Goal: Information Seeking & Learning: Learn about a topic

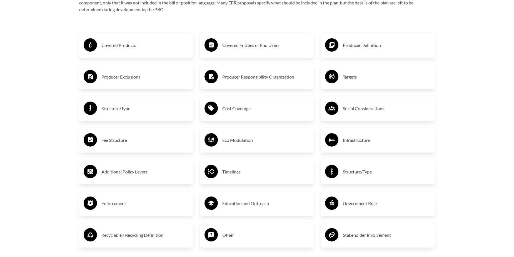
scroll to position [945, 0]
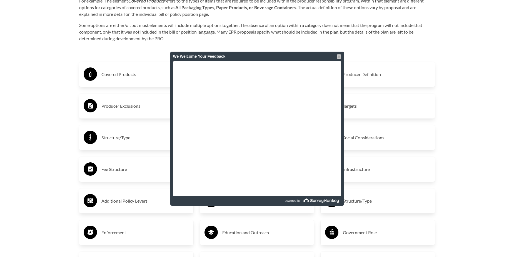
click at [337, 56] on div at bounding box center [339, 56] width 4 height 4
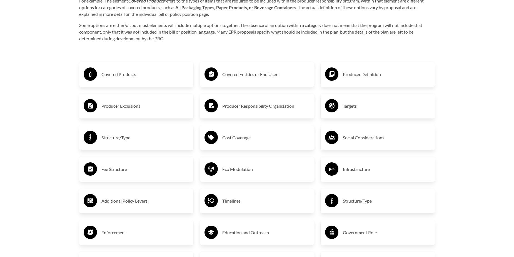
click at [279, 76] on h3 "Covered Entities or End Users" at bounding box center [266, 74] width 88 height 9
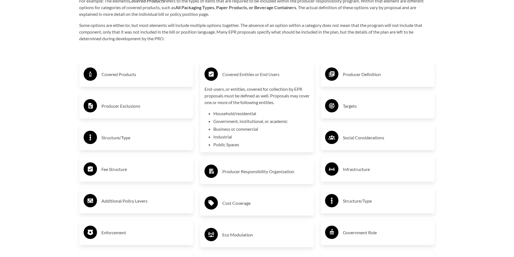
click at [279, 76] on h3 "Covered Entities or End Users" at bounding box center [266, 74] width 88 height 9
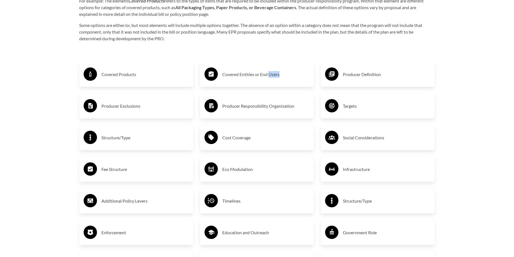
click at [279, 76] on h3 "Covered Entities or End Users" at bounding box center [266, 74] width 88 height 9
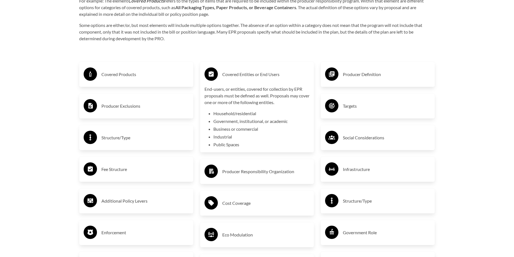
drag, startPoint x: 279, startPoint y: 76, endPoint x: 262, endPoint y: 80, distance: 17.2
click at [262, 80] on div "Covered Entities or End Users" at bounding box center [256, 74] width 105 height 16
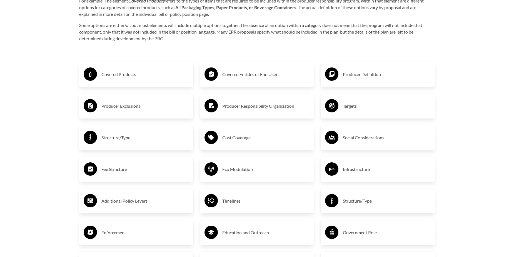
click at [291, 71] on h3 "Covered Entities or End Users" at bounding box center [266, 74] width 88 height 9
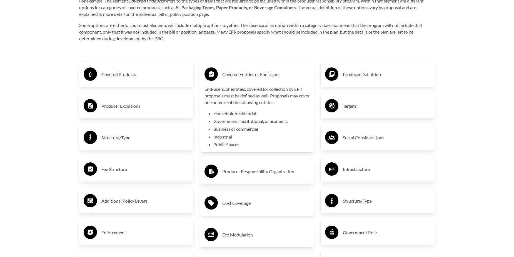
click at [291, 71] on h3 "Covered Entities or End Users" at bounding box center [266, 74] width 88 height 9
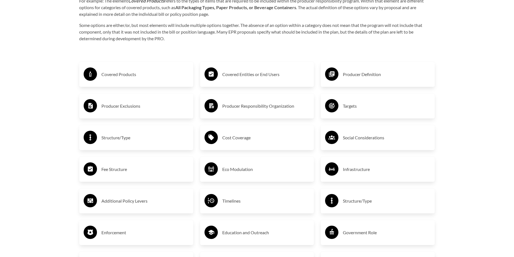
click at [273, 71] on h3 "Covered Entities or End Users" at bounding box center [266, 74] width 88 height 9
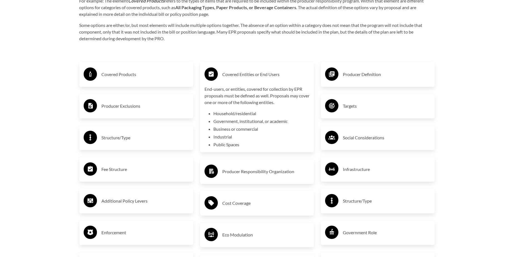
click at [123, 107] on h3 "Producer Exclusions" at bounding box center [145, 106] width 88 height 9
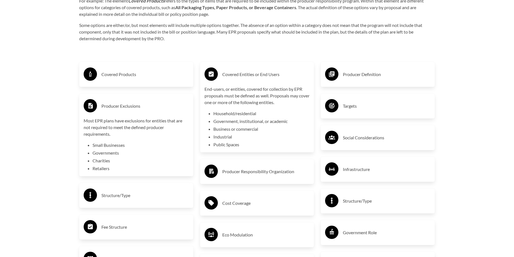
click at [235, 76] on h3 "Covered Entities or End Users" at bounding box center [266, 74] width 88 height 9
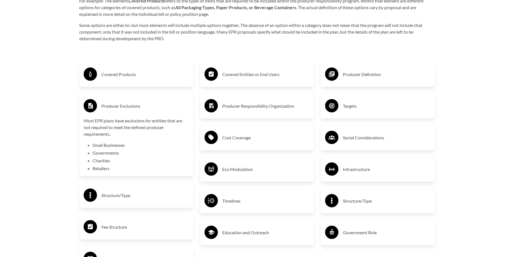
click at [130, 79] on h3 "Covered Products" at bounding box center [145, 74] width 88 height 9
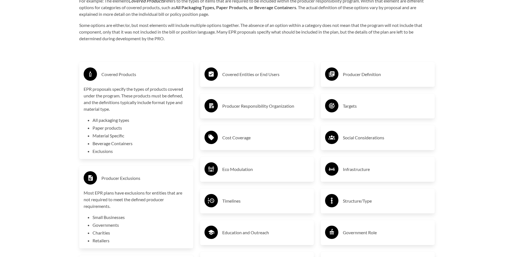
click at [130, 77] on h3 "Covered Products" at bounding box center [145, 74] width 88 height 9
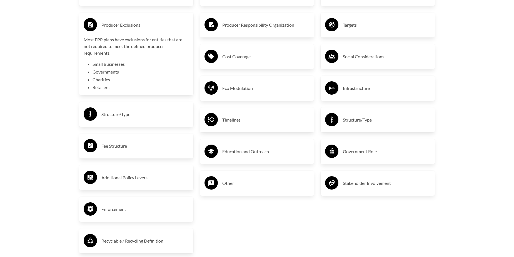
scroll to position [1028, 0]
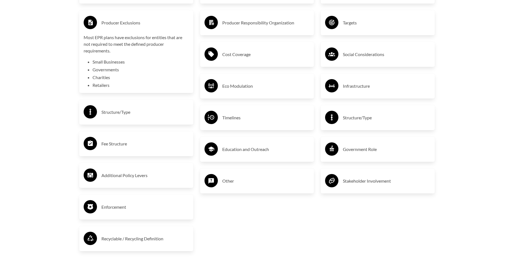
click at [126, 176] on h3 "Additional Policy Levers" at bounding box center [145, 175] width 88 height 9
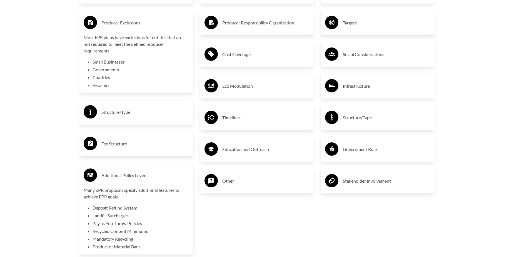
click at [126, 176] on h3 "Additional Policy Levers" at bounding box center [145, 175] width 88 height 9
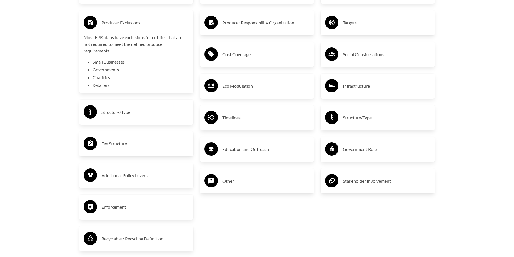
click at [246, 112] on div "Timelines" at bounding box center [256, 118] width 105 height 16
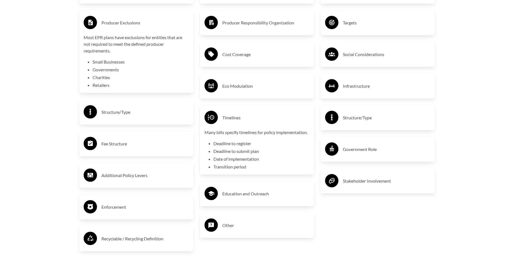
click at [246, 117] on h3 "Timelines" at bounding box center [266, 117] width 88 height 9
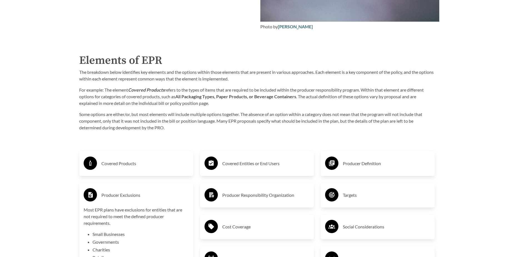
scroll to position [945, 0]
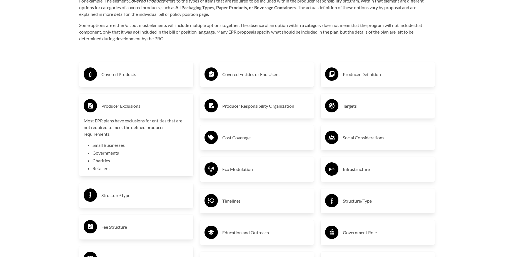
click at [356, 80] on div "Producer Definition" at bounding box center [377, 74] width 105 height 16
